Goal: Transaction & Acquisition: Purchase product/service

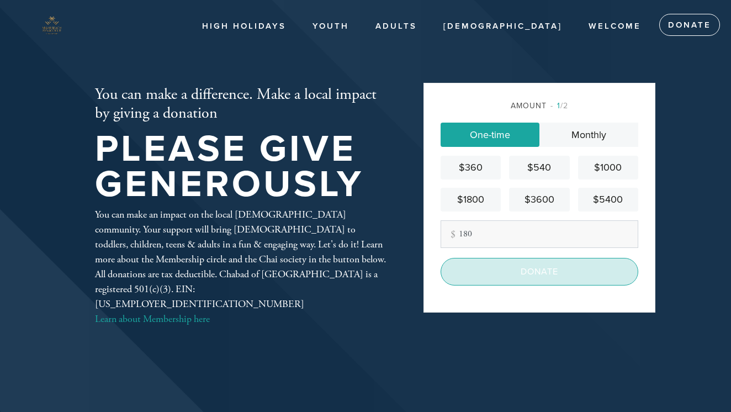
type input "180"
click at [546, 269] on input "Donate" at bounding box center [540, 272] width 198 height 28
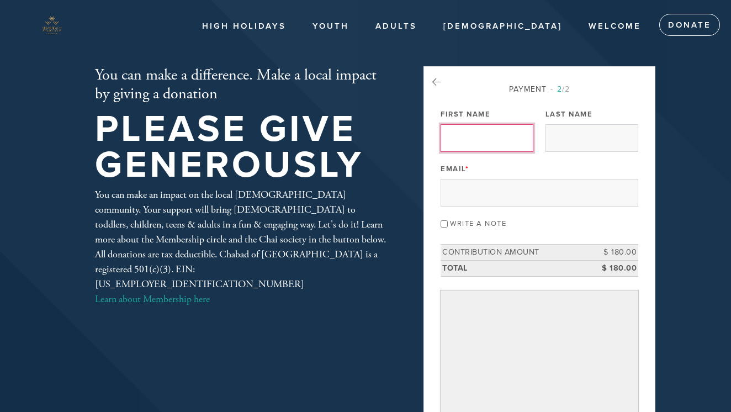
click at [487, 143] on input "First Name" at bounding box center [487, 138] width 93 height 28
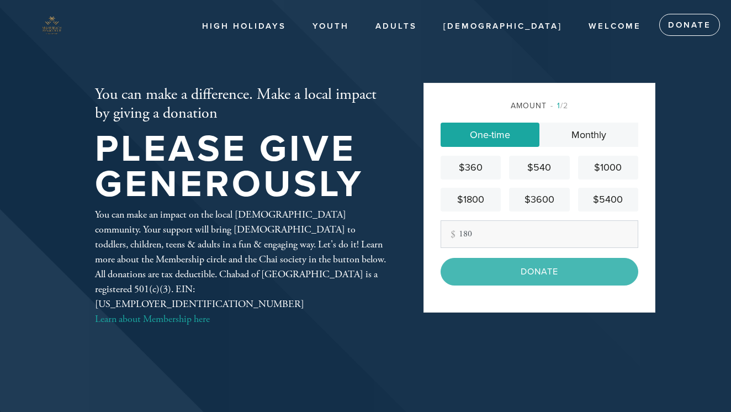
click at [472, 170] on div "$360" at bounding box center [470, 167] width 51 height 15
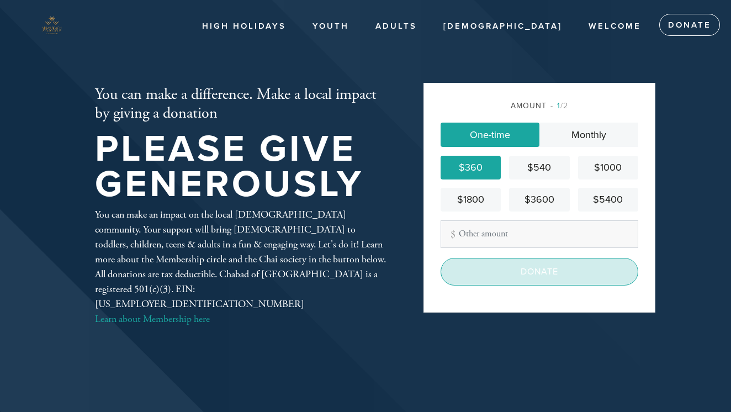
click at [524, 270] on input "Donate" at bounding box center [540, 272] width 198 height 28
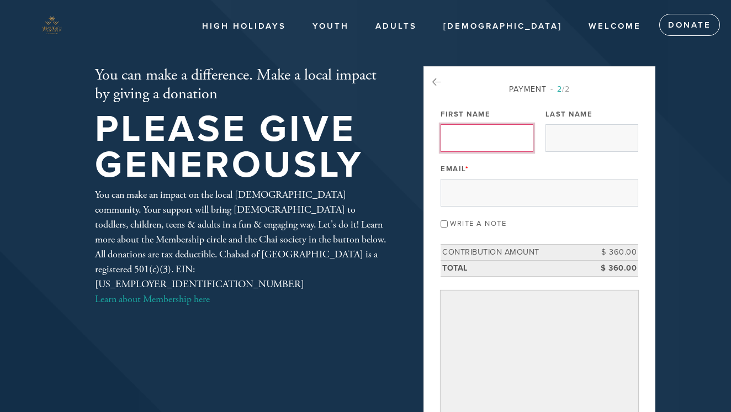
click at [476, 138] on input "First Name" at bounding box center [487, 138] width 93 height 28
type input "David"
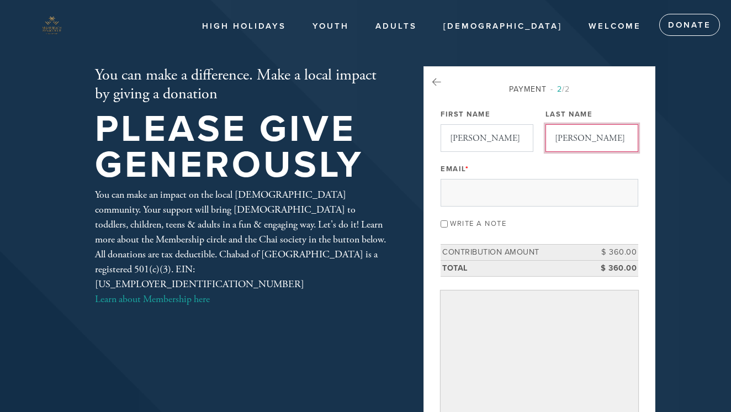
type input "Feldman"
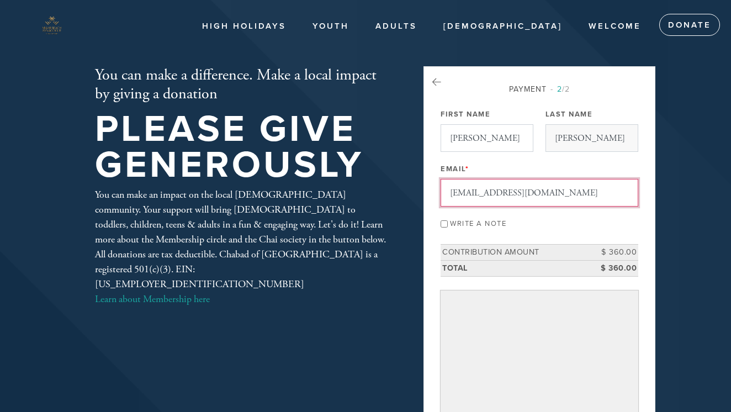
type input "davidfeldman88@yahoo.com"
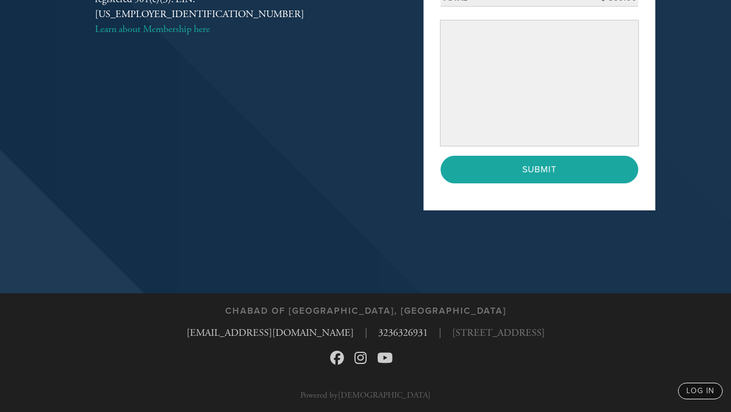
scroll to position [270, 0]
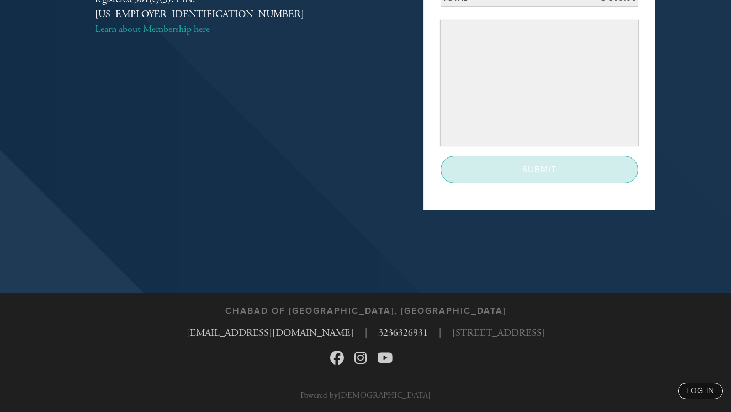
click at [527, 178] on input "Submit" at bounding box center [540, 170] width 198 height 28
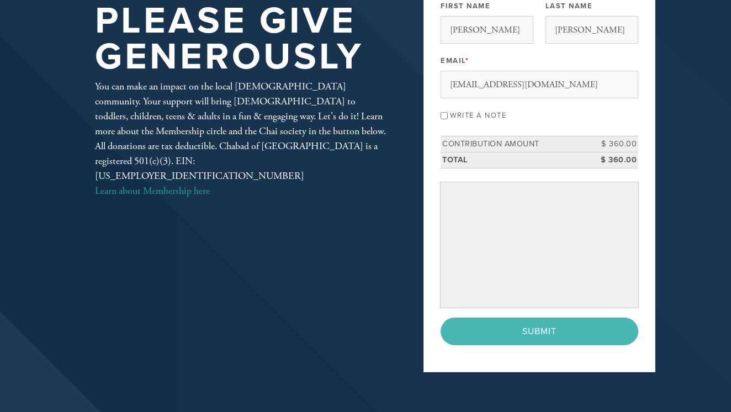
scroll to position [110, 0]
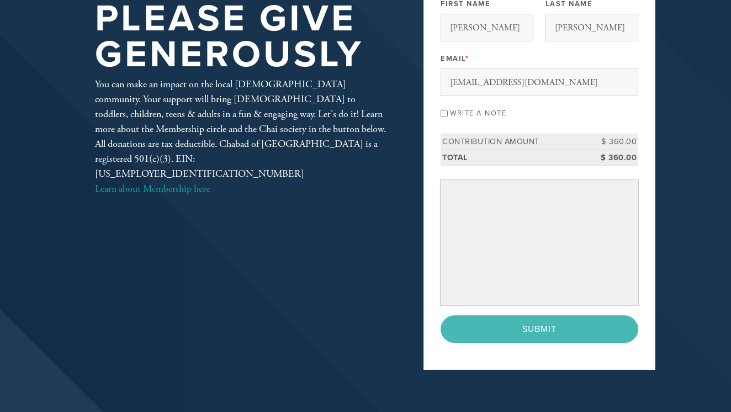
click at [530, 329] on div "< Previous Page Submit" at bounding box center [540, 329] width 198 height 28
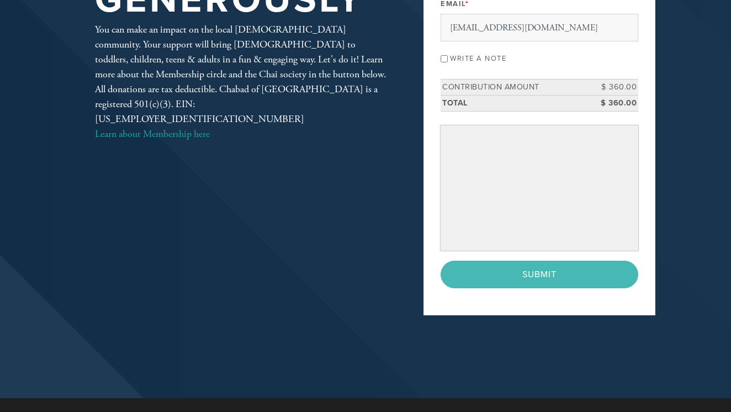
scroll to position [166, 0]
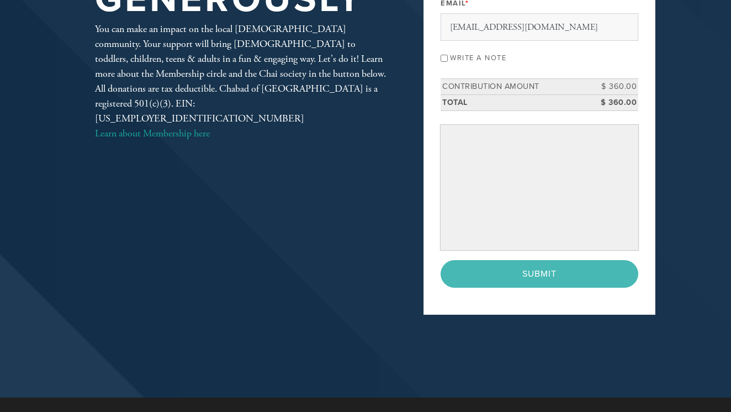
click at [550, 277] on div "< Previous Page Submit" at bounding box center [540, 274] width 198 height 28
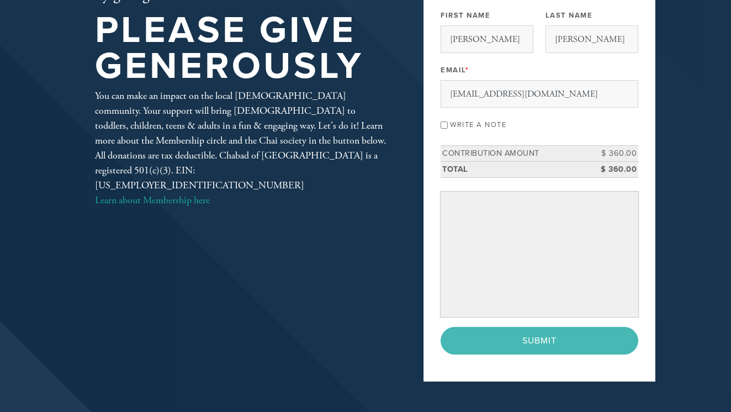
scroll to position [110, 0]
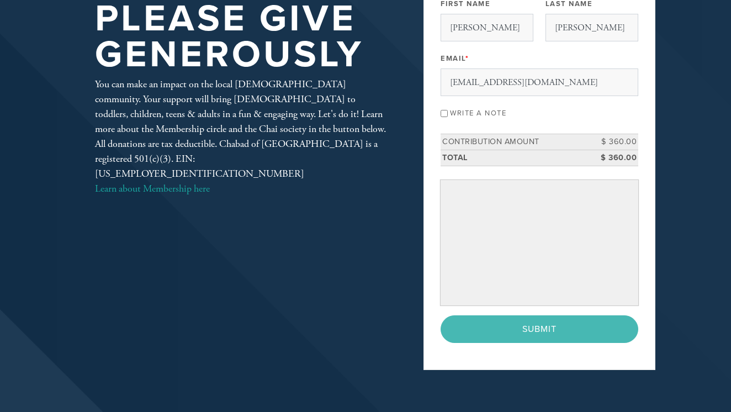
click at [552, 330] on div "< Previous Page Submit" at bounding box center [540, 329] width 198 height 28
click at [530, 328] on div "< Previous Page Submit" at bounding box center [540, 329] width 198 height 28
click at [544, 326] on div "< Previous Page Submit" at bounding box center [540, 329] width 198 height 28
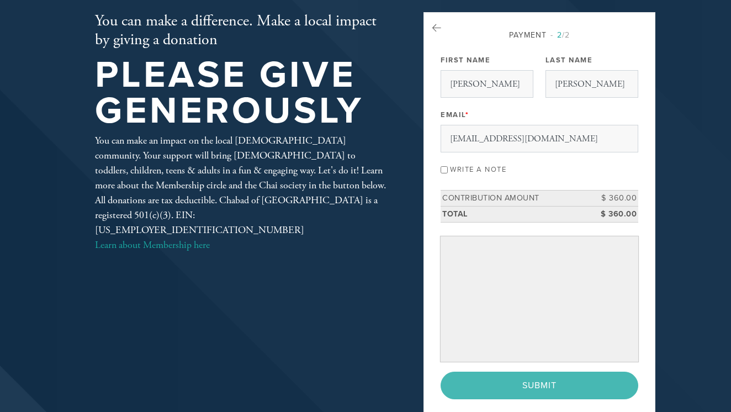
scroll to position [0, 0]
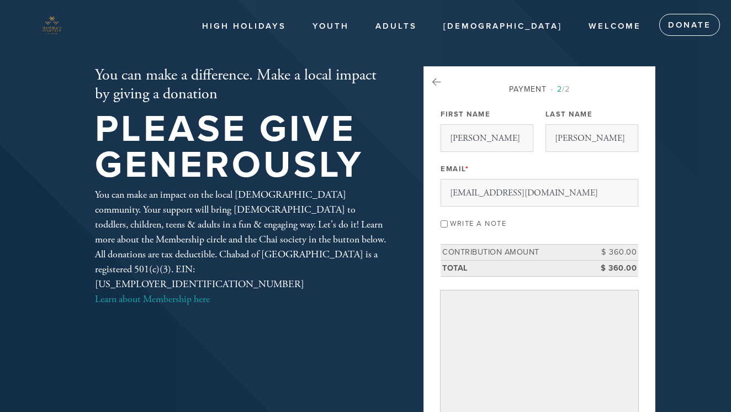
click at [444, 224] on input "Write a note" at bounding box center [444, 223] width 7 height 7
checkbox input "true"
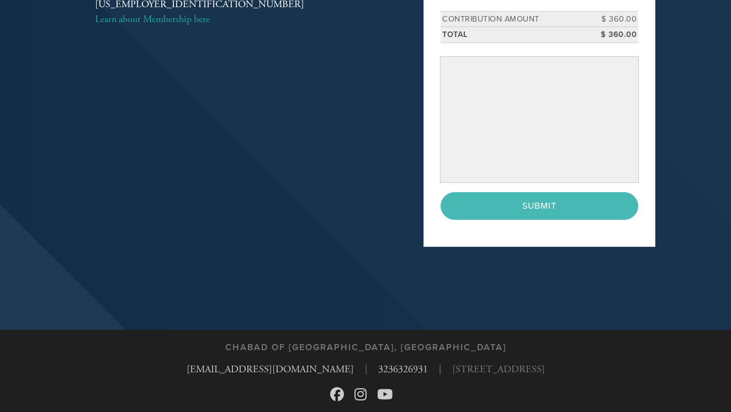
scroll to position [317, 0]
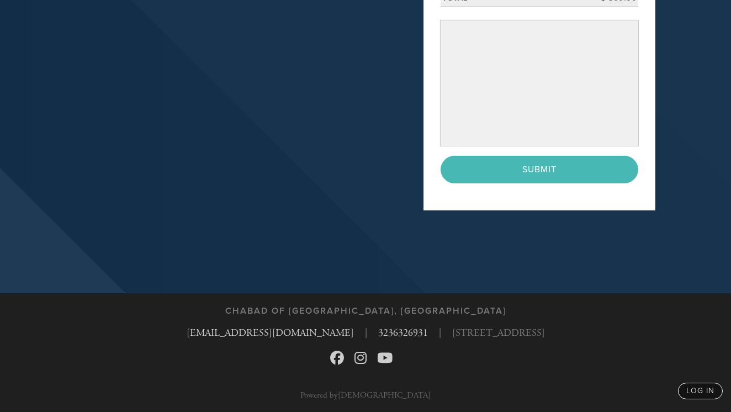
click at [528, 172] on div "< Previous Page Submit" at bounding box center [540, 170] width 198 height 28
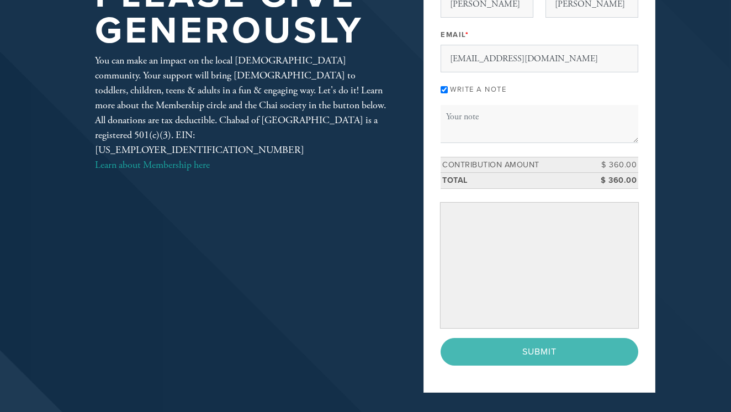
scroll to position [0, 0]
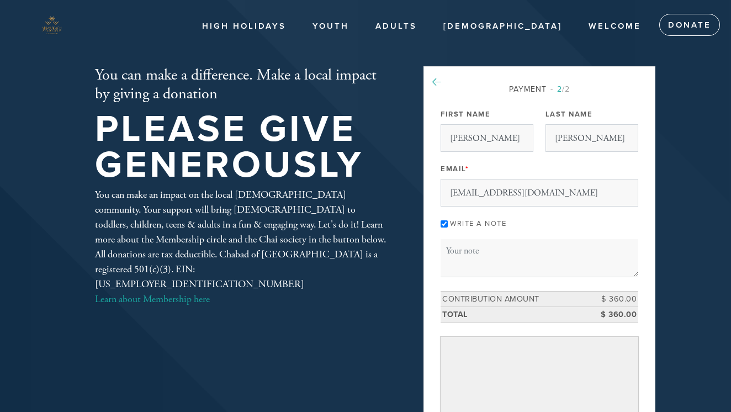
click at [436, 78] on icon at bounding box center [437, 82] width 9 height 10
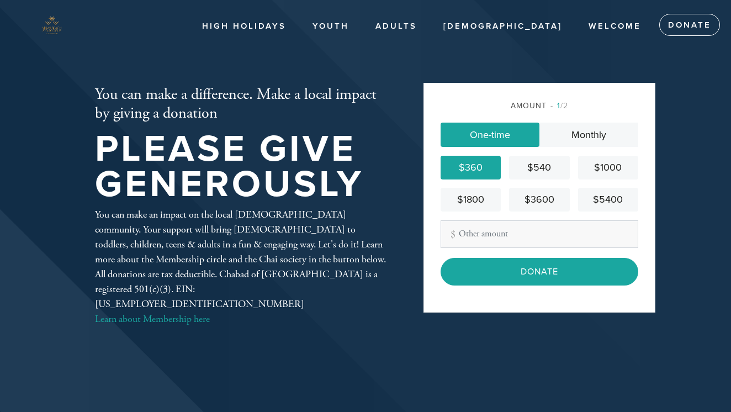
type input "180"
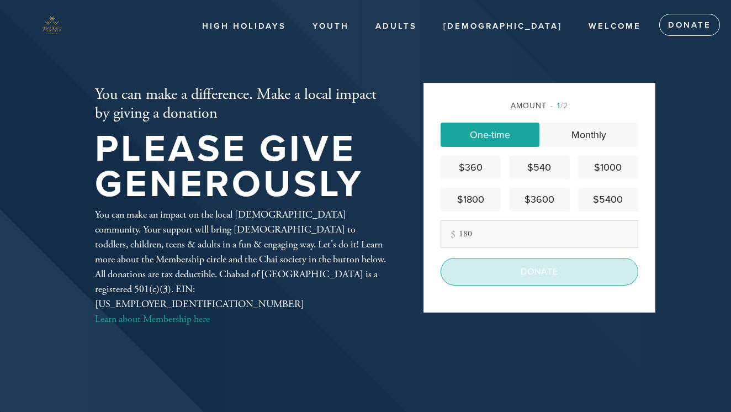
click at [512, 271] on input "Donate" at bounding box center [540, 272] width 198 height 28
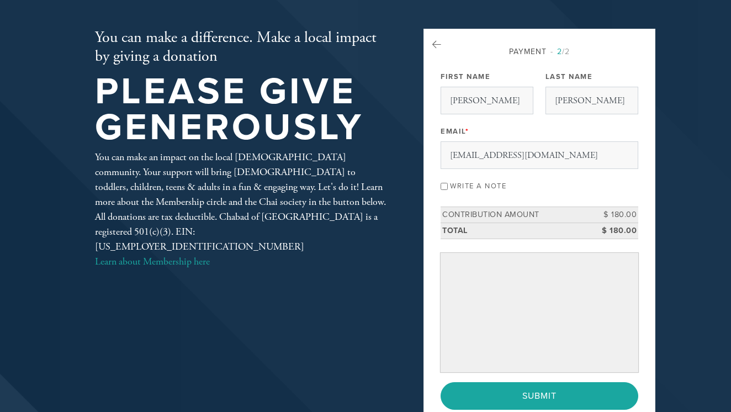
scroll to position [55, 0]
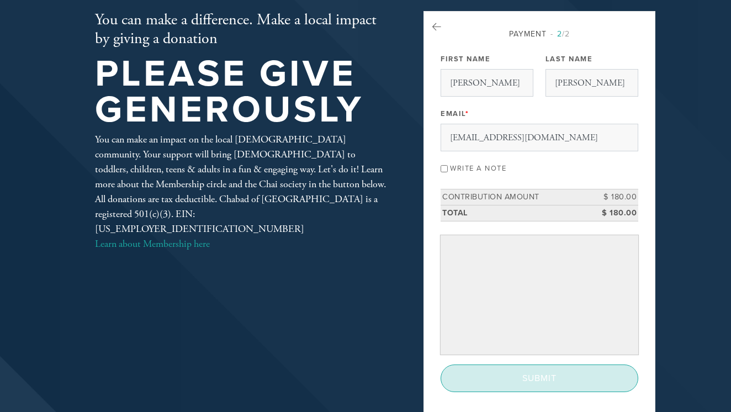
click at [536, 372] on input "Submit" at bounding box center [540, 379] width 198 height 28
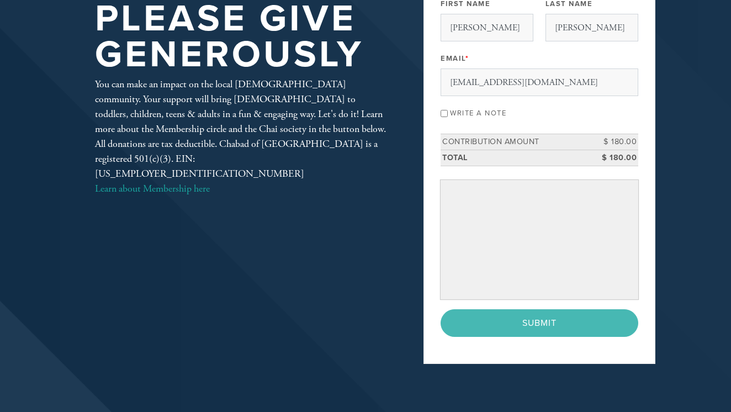
scroll to position [0, 0]
